Goal: Find specific page/section: Find specific page/section

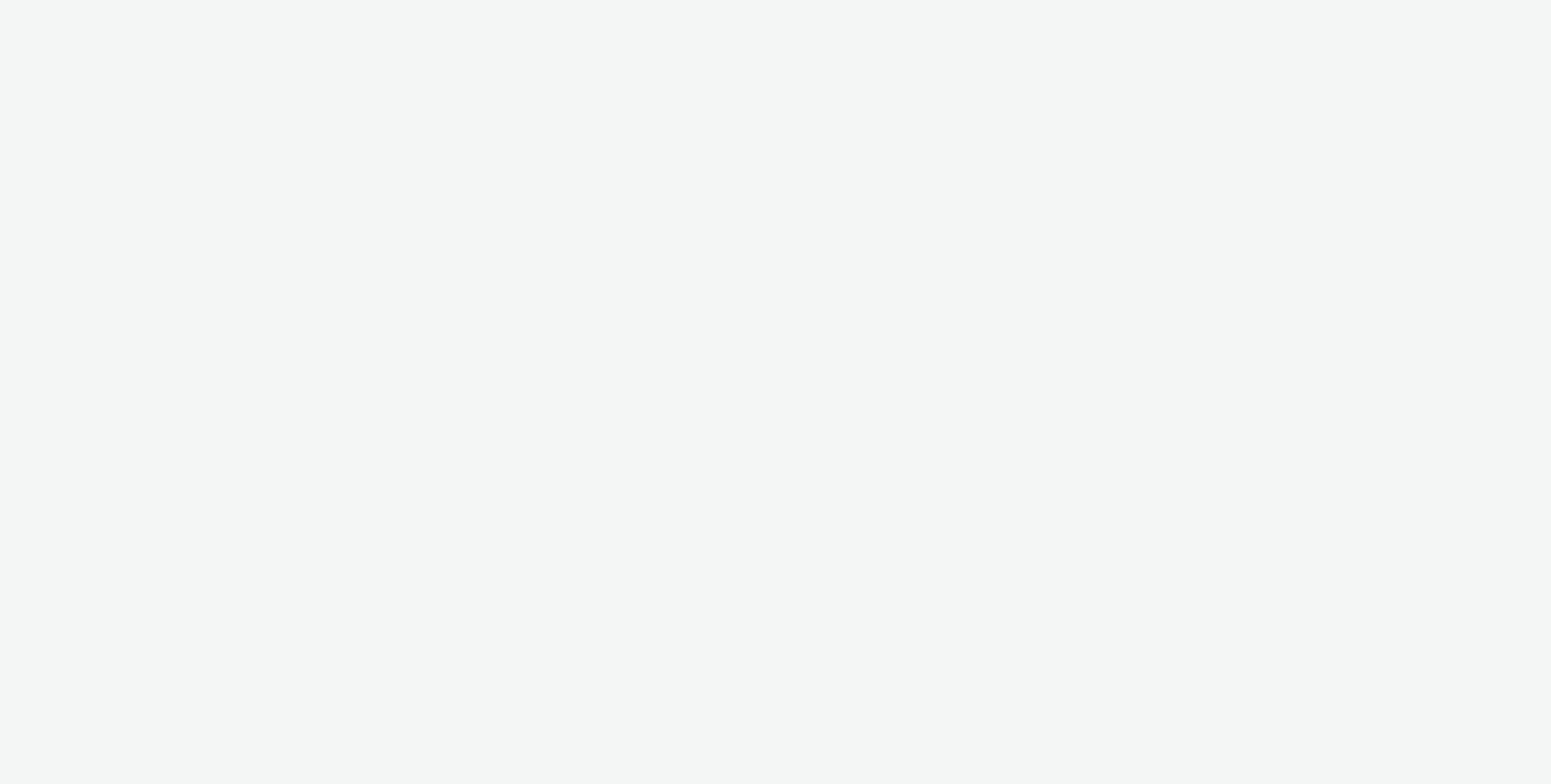
select select "cf85faef-f9e3-4873-8efc-82eeb66987c6"
select select "064c34f8-ee32-4d92-aabc-90686beaa9f0"
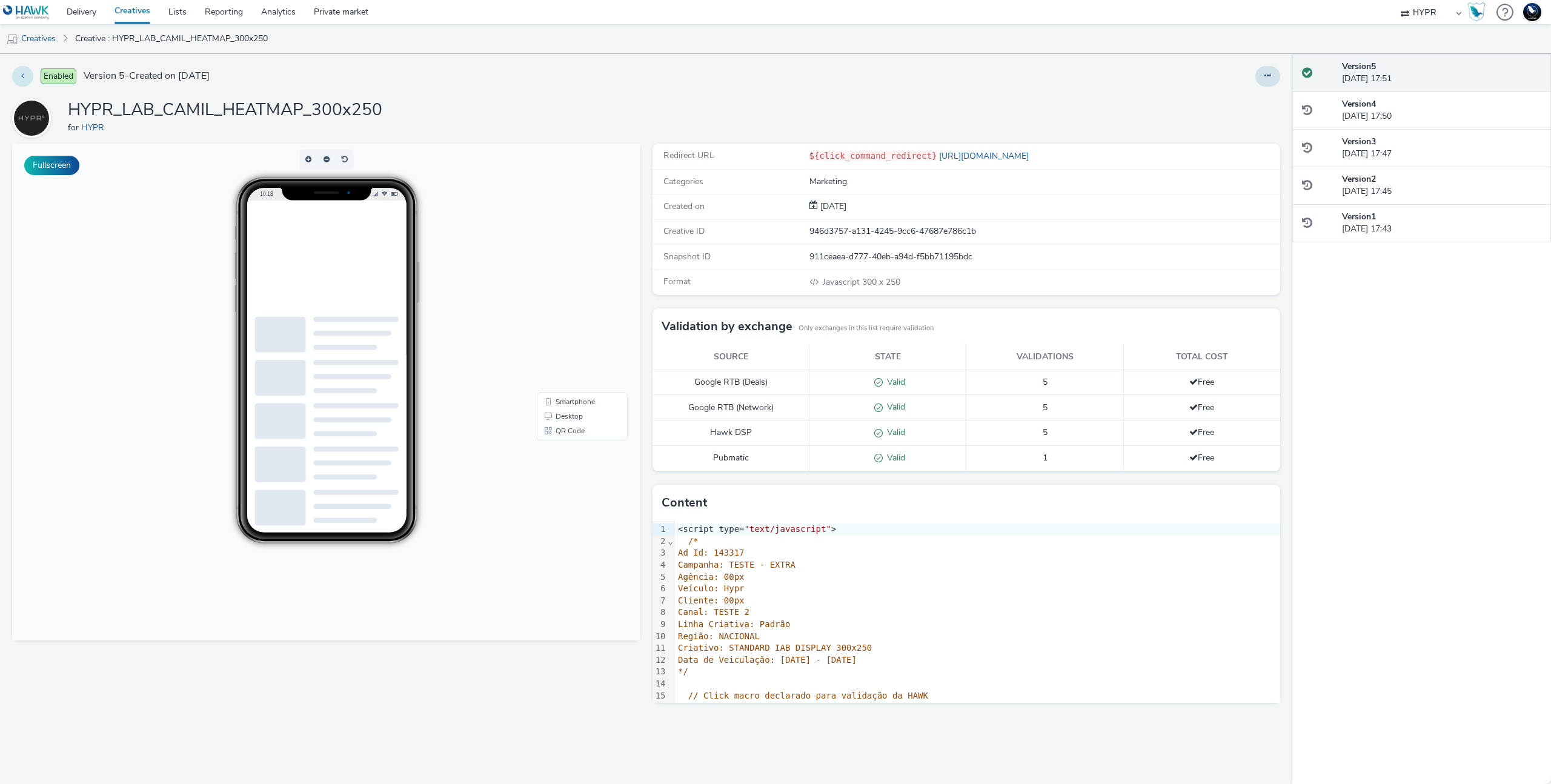
click at [18, 79] on button at bounding box center [23, 76] width 21 height 20
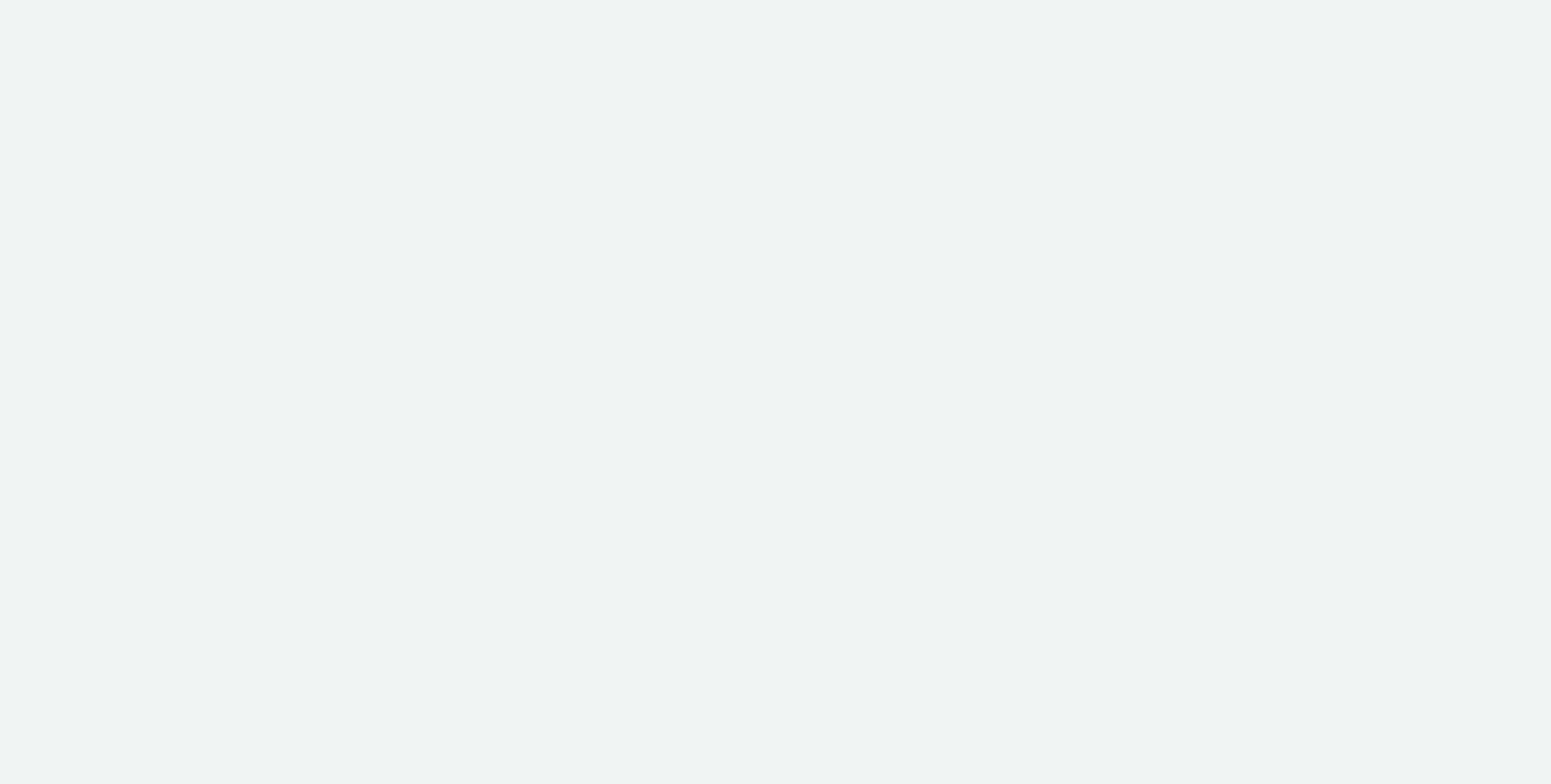
select select "064c34f8-ee32-4d92-aabc-90686beaa9f0"
select select "47c37c18-910e-43a3-bb91-a2beb2847406"
select select "b1b940d3-d05b-48b5-821e-f328c33b988b"
select select "47c37c18-910e-43a3-bb91-a2beb2847406"
select select "b1b940d3-d05b-48b5-821e-f328c33b988b"
